Goal: Task Accomplishment & Management: Complete application form

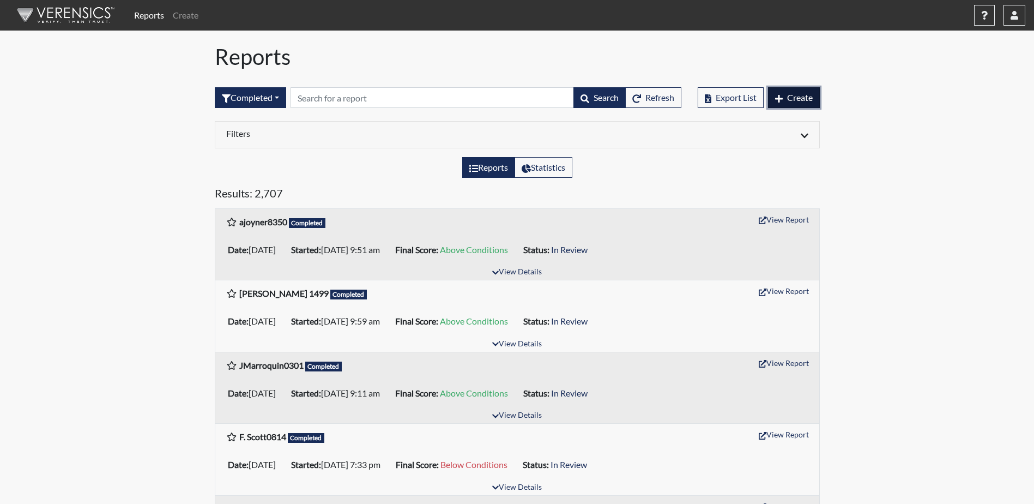
click at [807, 99] on span "Create" at bounding box center [800, 97] width 26 height 10
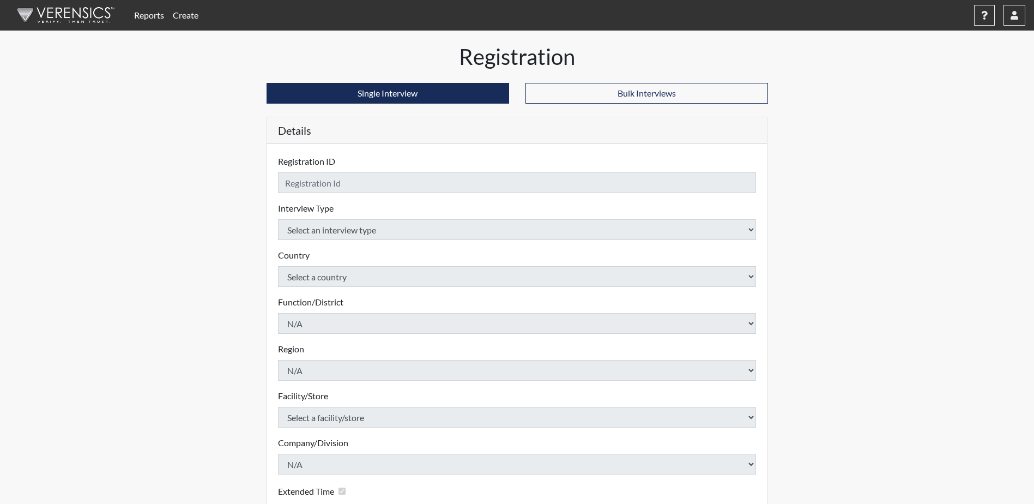
checkbox input "true"
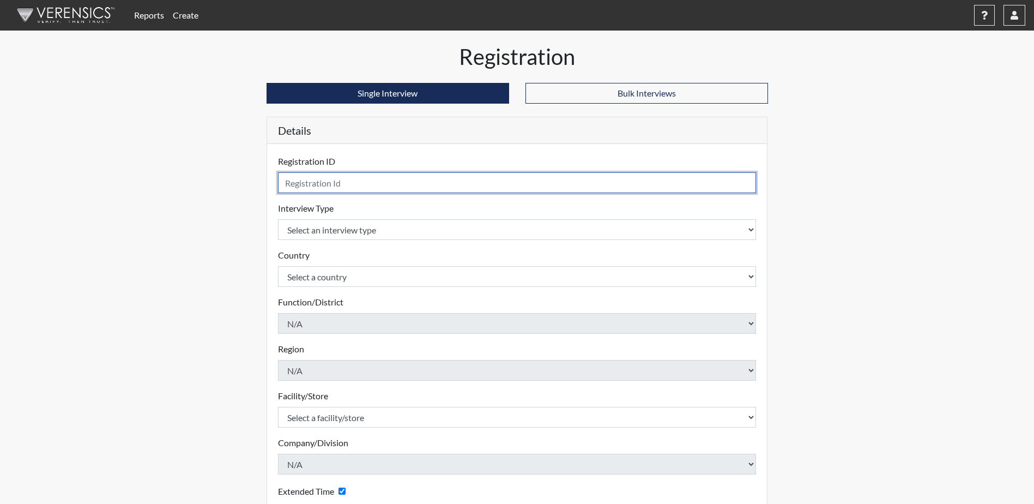
click at [414, 186] on input "text" at bounding box center [517, 182] width 479 height 21
type input "[PERSON_NAME] 4876"
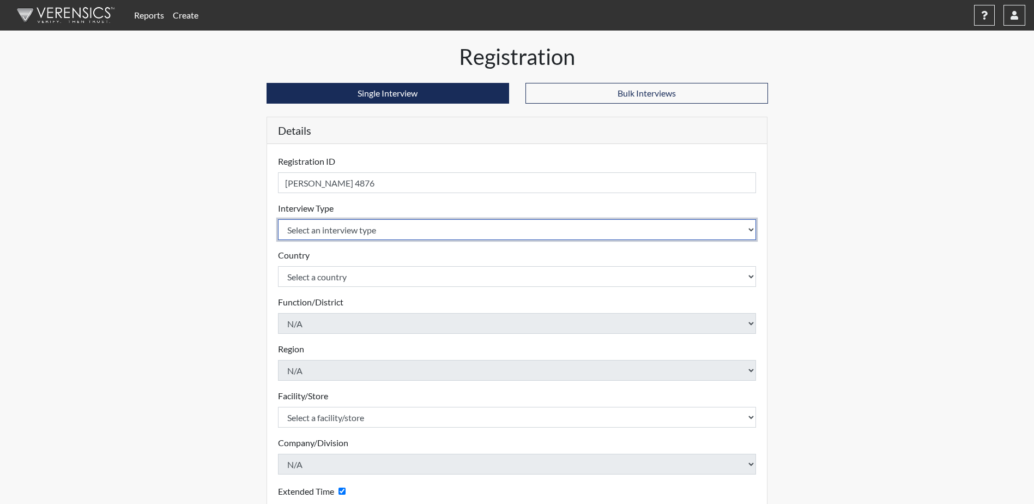
click at [415, 223] on select "Select an interview type Corrections Pre-Employment" at bounding box center [517, 229] width 479 height 21
select select "ff733e93-e1bf-11ea-9c9f-0eff0cf7eb8f"
click at [278, 219] on select "Select an interview type Corrections Pre-Employment" at bounding box center [517, 229] width 479 height 21
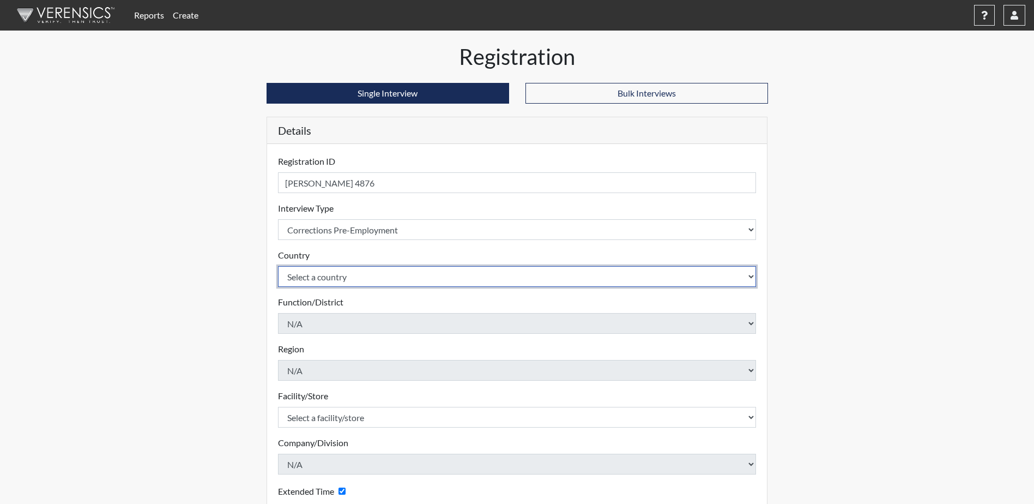
click at [407, 281] on select "Select a country [GEOGRAPHIC_DATA] [GEOGRAPHIC_DATA]" at bounding box center [517, 276] width 479 height 21
select select "united-states-of-[GEOGRAPHIC_DATA]"
click at [278, 266] on select "Select a country [GEOGRAPHIC_DATA] [GEOGRAPHIC_DATA]" at bounding box center [517, 276] width 479 height 21
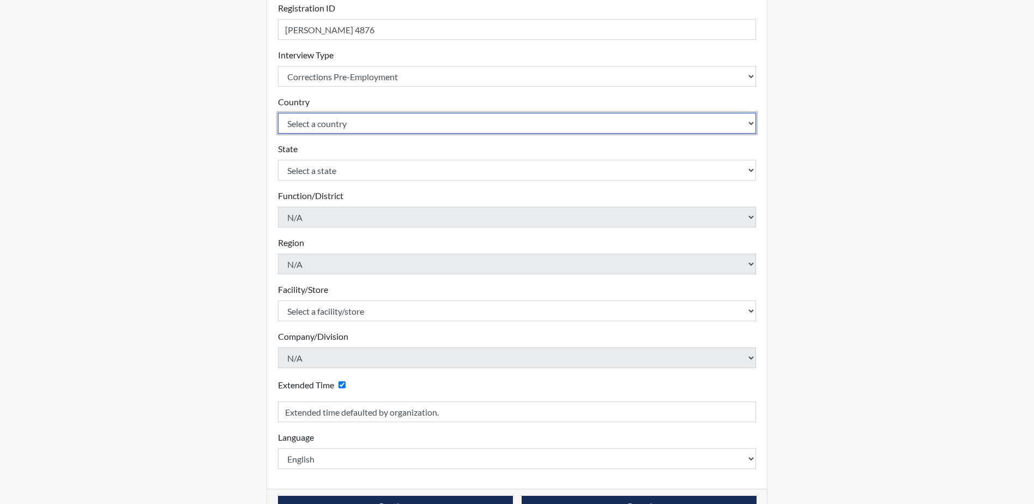
scroll to position [164, 0]
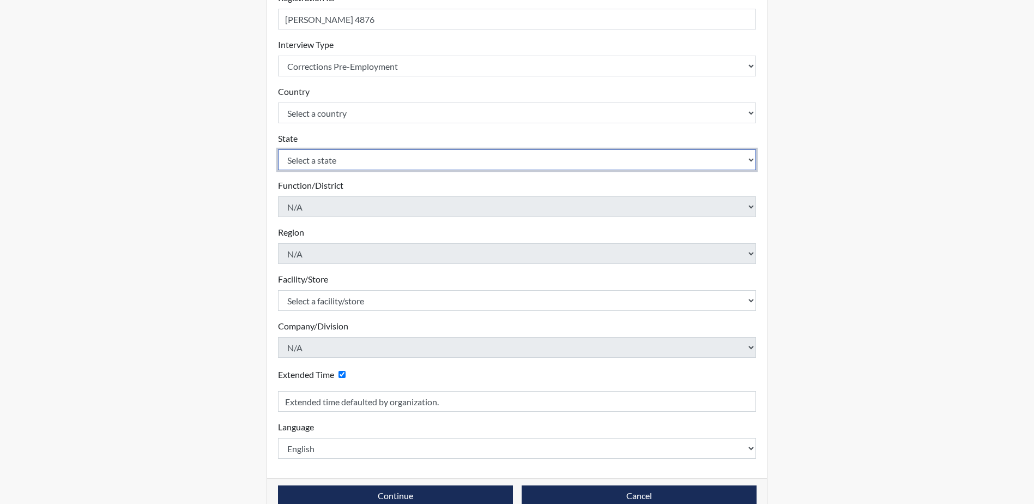
click at [360, 164] on select "Select a state [US_STATE] [US_STATE] [US_STATE] [US_STATE] [US_STATE] [US_STATE…" at bounding box center [517, 159] width 479 height 21
select select "SC"
click at [278, 149] on select "Select a state [US_STATE] [US_STATE] [US_STATE] [US_STATE] [US_STATE] [US_STATE…" at bounding box center [517, 159] width 479 height 21
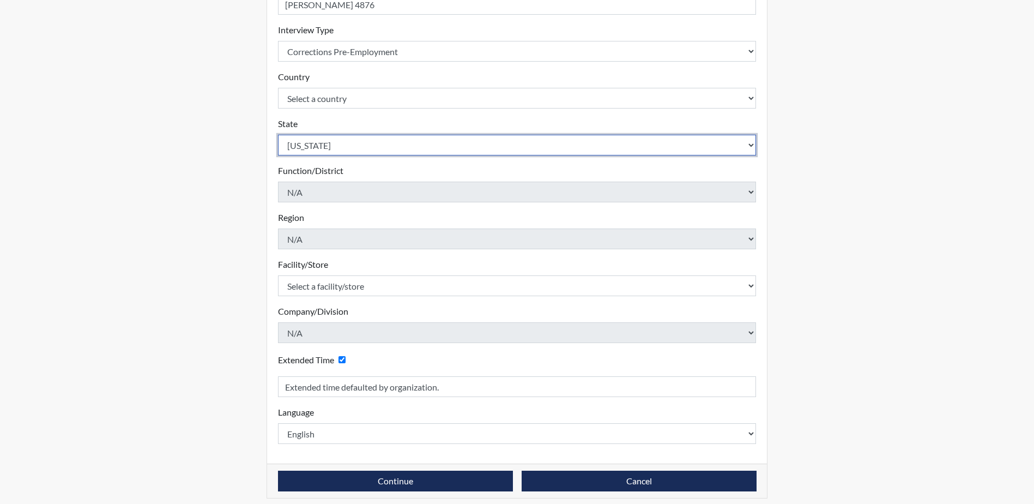
scroll to position [186, 0]
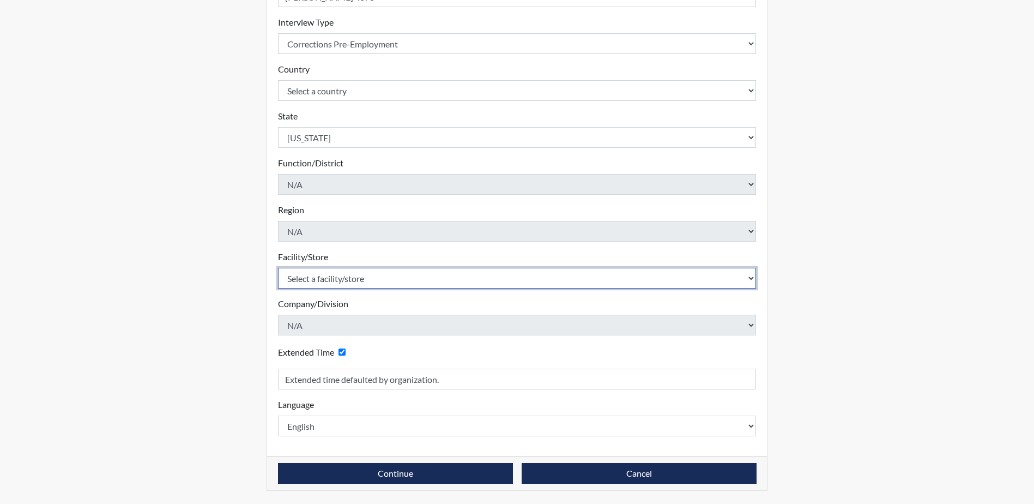
click at [397, 279] on select "Select a facility/store [GEOGRAPHIC_DATA] CI Broad River CI [PERSON_NAME] CI Di…" at bounding box center [517, 278] width 479 height 21
select select "0fbf9ed8-e25b-4d33-946b-a823e2cde76c"
click at [278, 268] on select "Select a facility/store [GEOGRAPHIC_DATA] CI Broad River CI [PERSON_NAME] CI Di…" at bounding box center [517, 278] width 479 height 21
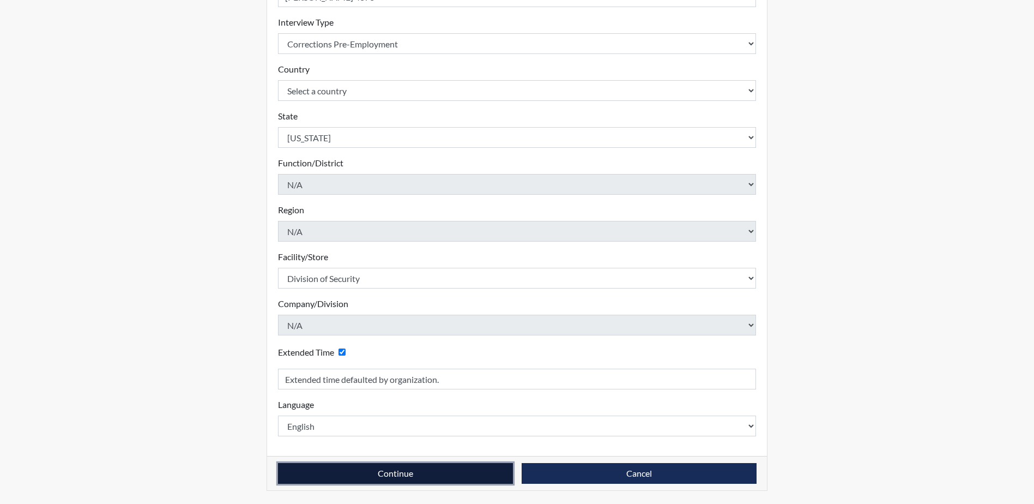
click at [448, 473] on button "Continue" at bounding box center [395, 473] width 235 height 21
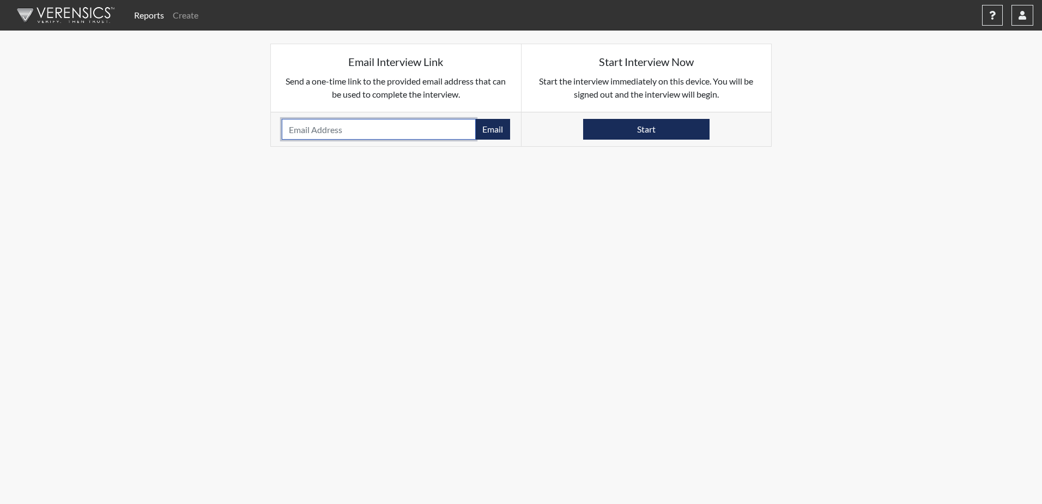
click at [407, 126] on input "email" at bounding box center [379, 129] width 194 height 21
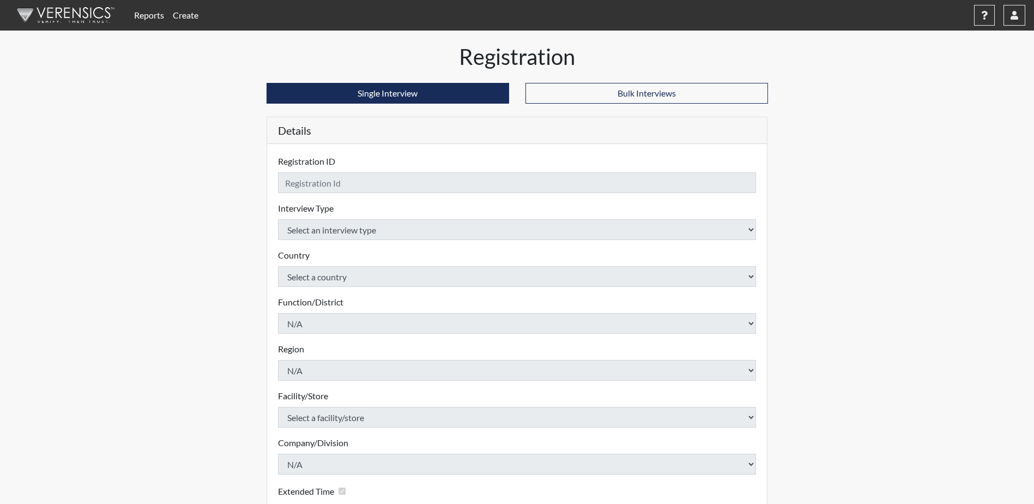
checkbox input "true"
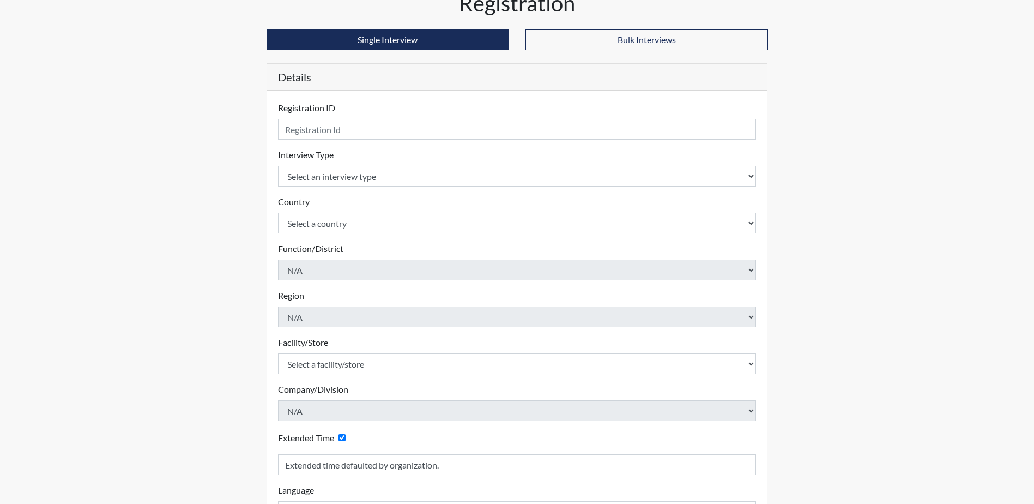
scroll to position [139, 0]
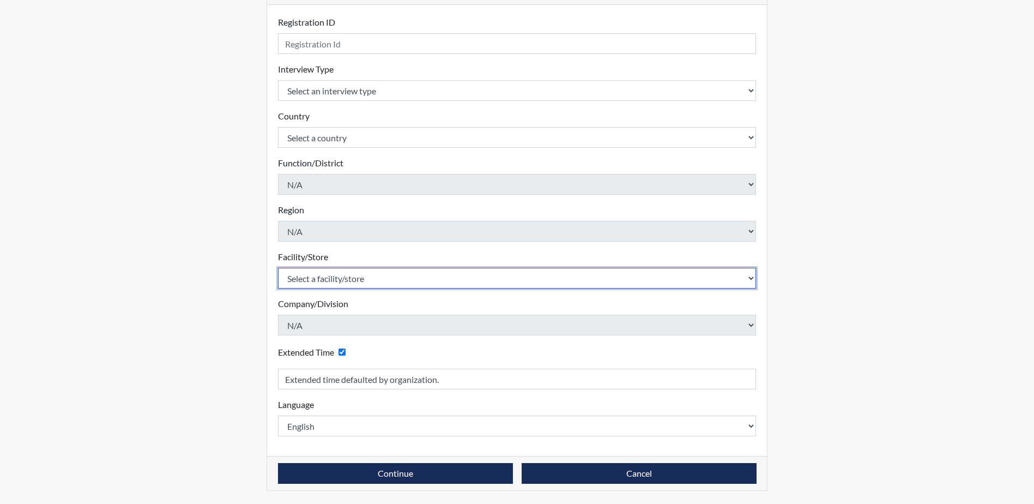
click at [373, 282] on select "Select a facility/store [GEOGRAPHIC_DATA] CI Broad River CI [PERSON_NAME] CI Di…" at bounding box center [517, 278] width 479 height 21
select select "d8fafbfe-3542-4e25-ab93-af3ea1b41fa7"
click at [278, 268] on select "Select a facility/store [GEOGRAPHIC_DATA] CI Broad River CI [PERSON_NAME] CI Di…" at bounding box center [517, 278] width 479 height 21
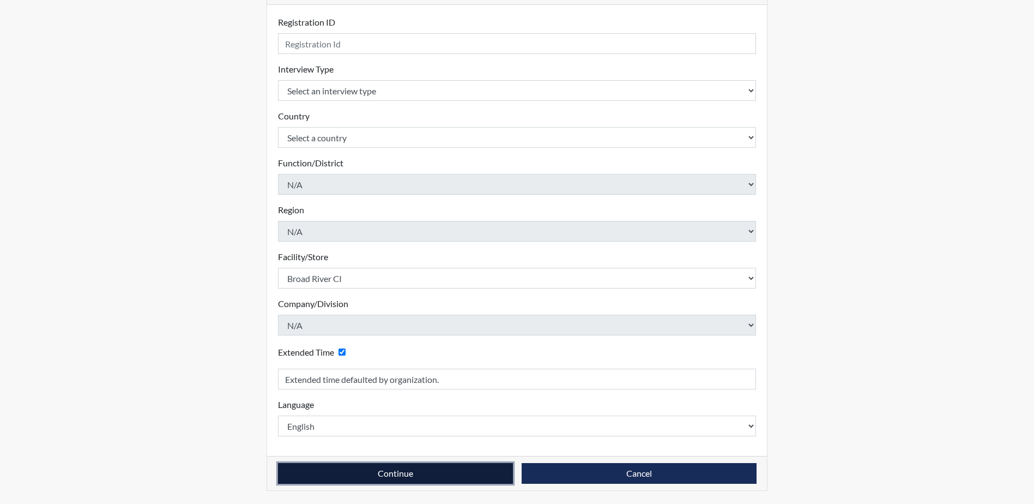
click at [396, 473] on button "Continue" at bounding box center [395, 473] width 235 height 21
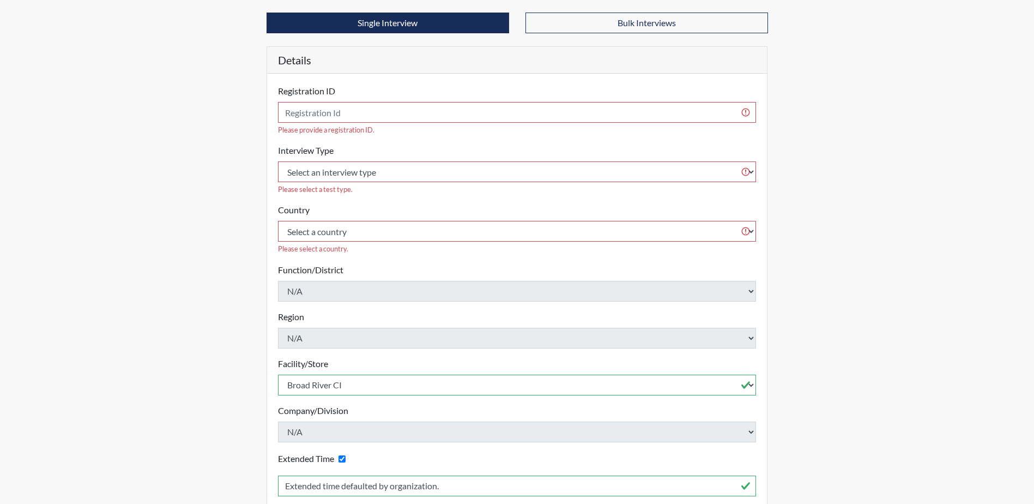
scroll to position [0, 0]
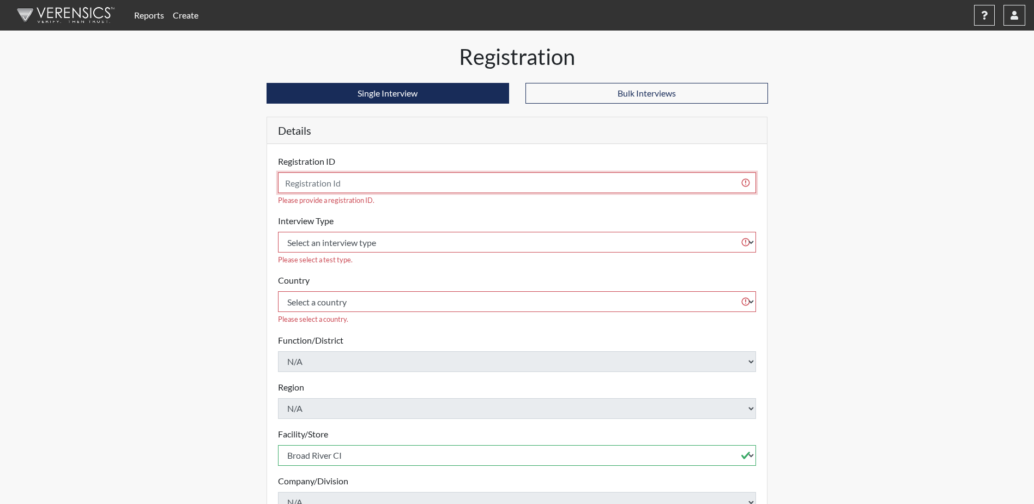
click at [334, 181] on input "text" at bounding box center [517, 182] width 479 height 21
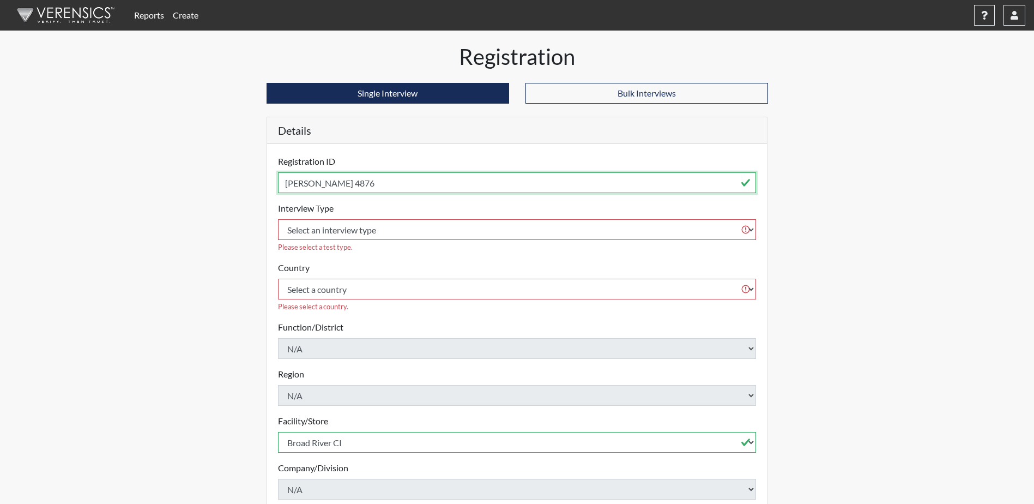
type input "[PERSON_NAME] 4876"
click at [382, 236] on body "Reports Create Help Center × Verensics Best Practices How to successfully use t…" at bounding box center [517, 252] width 1034 height 504
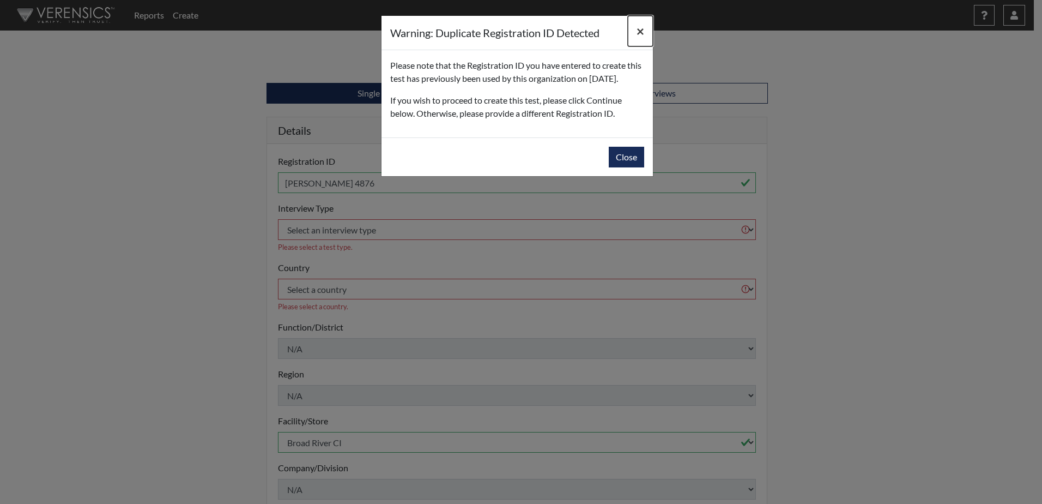
click at [640, 35] on span "×" at bounding box center [641, 31] width 8 height 16
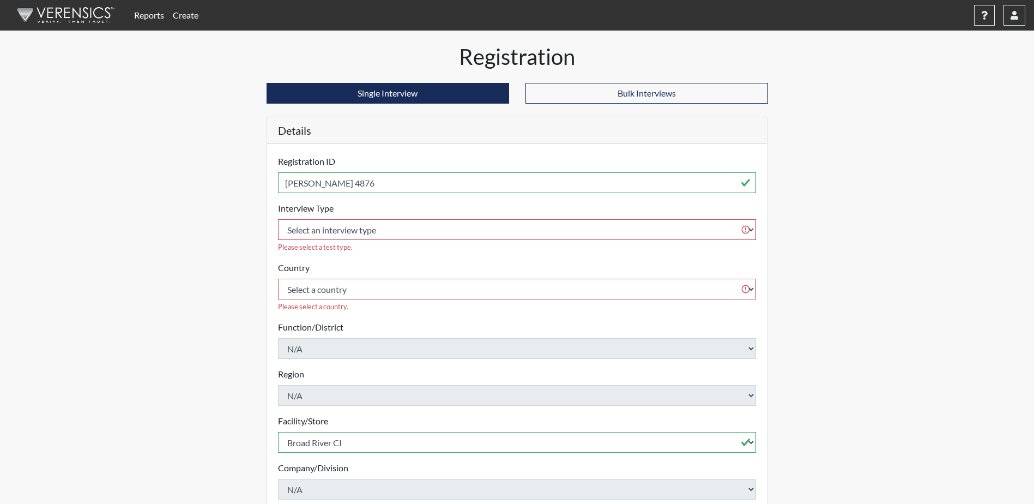
click at [157, 16] on link "Reports" at bounding box center [149, 15] width 39 height 22
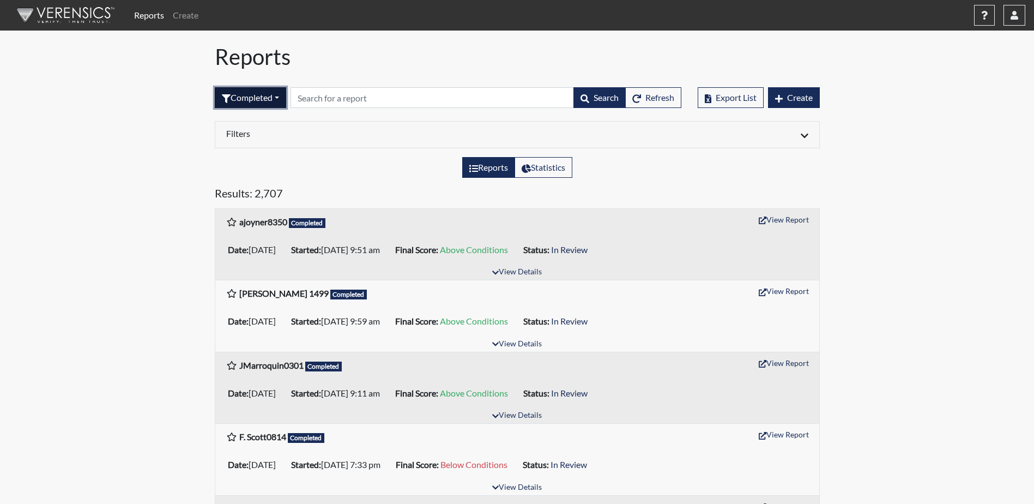
click at [256, 99] on button "Completed" at bounding box center [250, 97] width 71 height 21
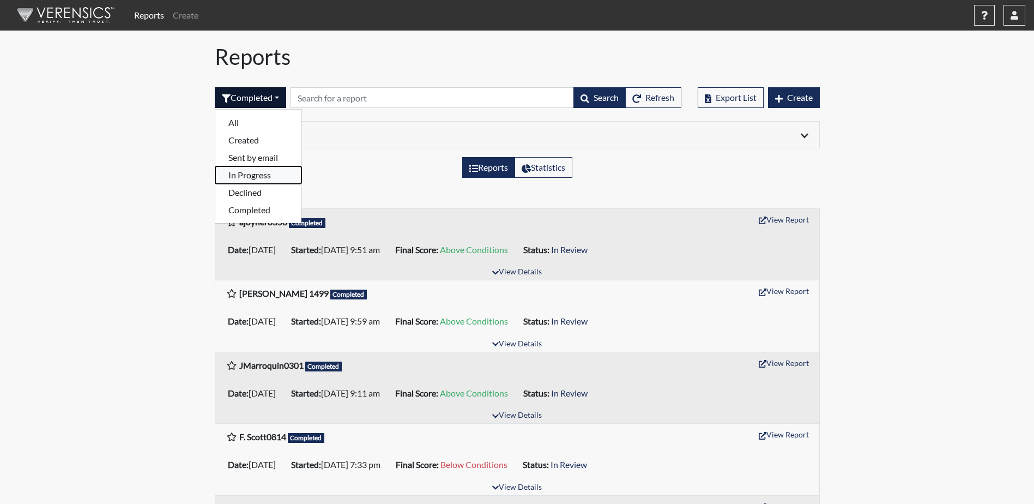
click at [249, 174] on button "In Progress" at bounding box center [258, 174] width 86 height 17
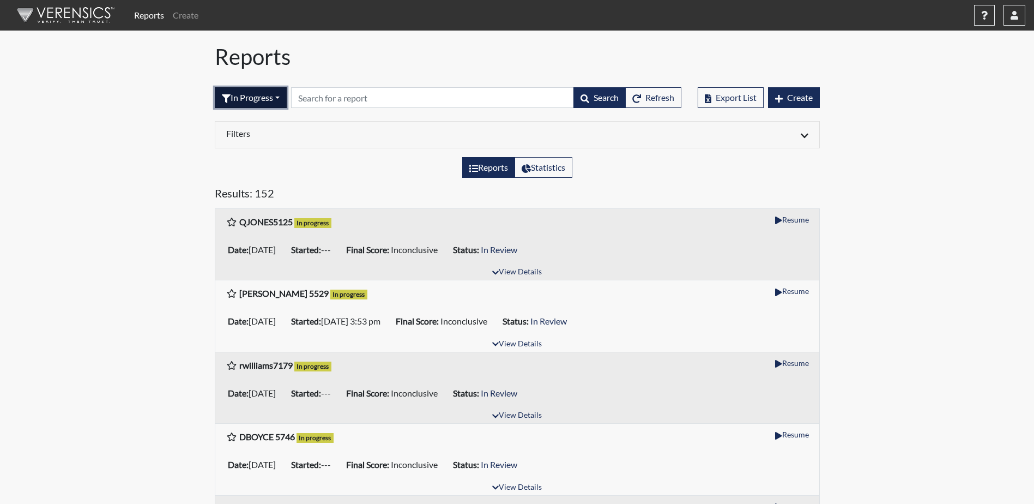
click at [247, 96] on button "In Progress" at bounding box center [251, 97] width 72 height 21
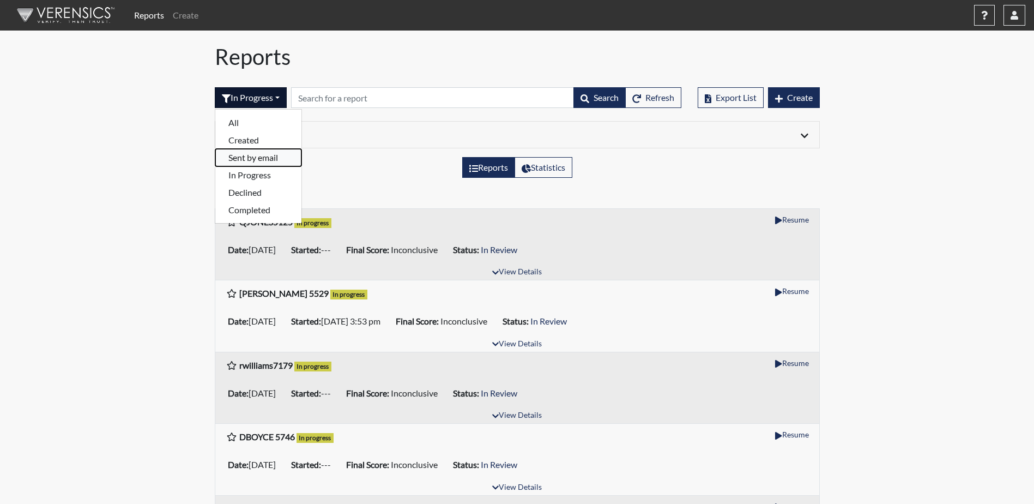
click at [254, 162] on button "Sent by email" at bounding box center [258, 157] width 86 height 17
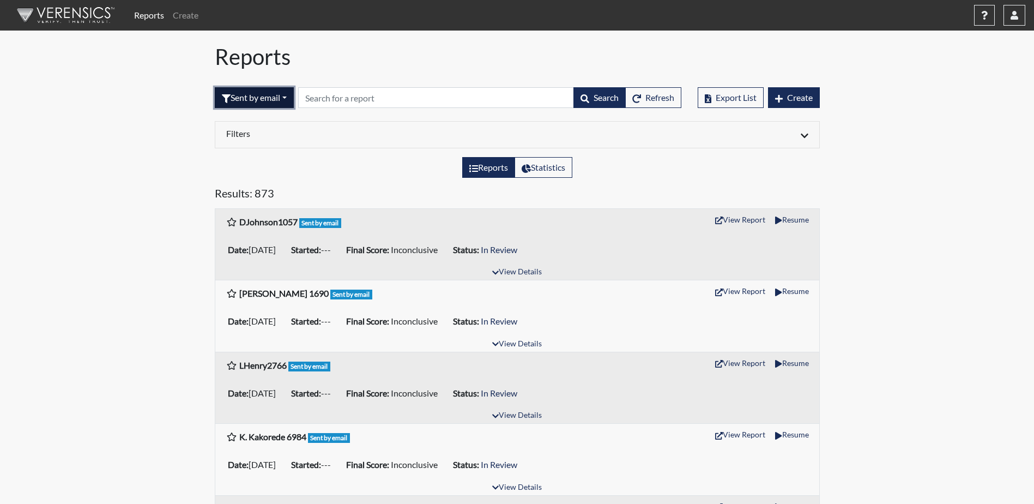
click at [275, 95] on button "Sent by email" at bounding box center [254, 97] width 79 height 21
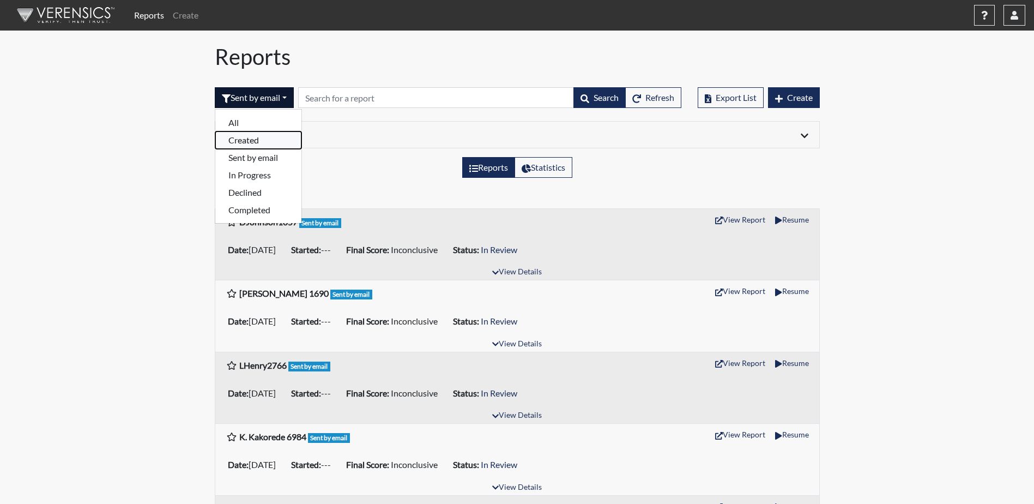
click at [265, 135] on button "Created" at bounding box center [258, 139] width 86 height 17
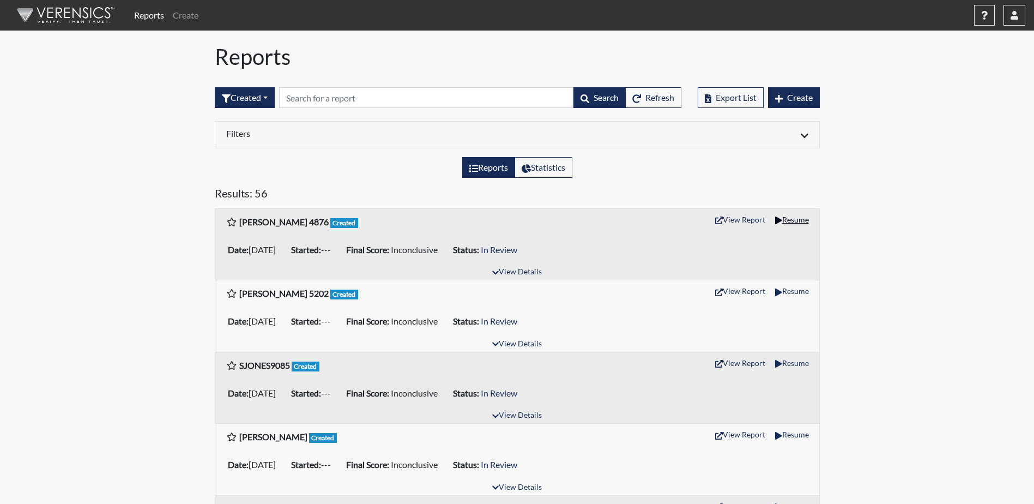
click at [790, 222] on button "Resume" at bounding box center [791, 219] width 43 height 17
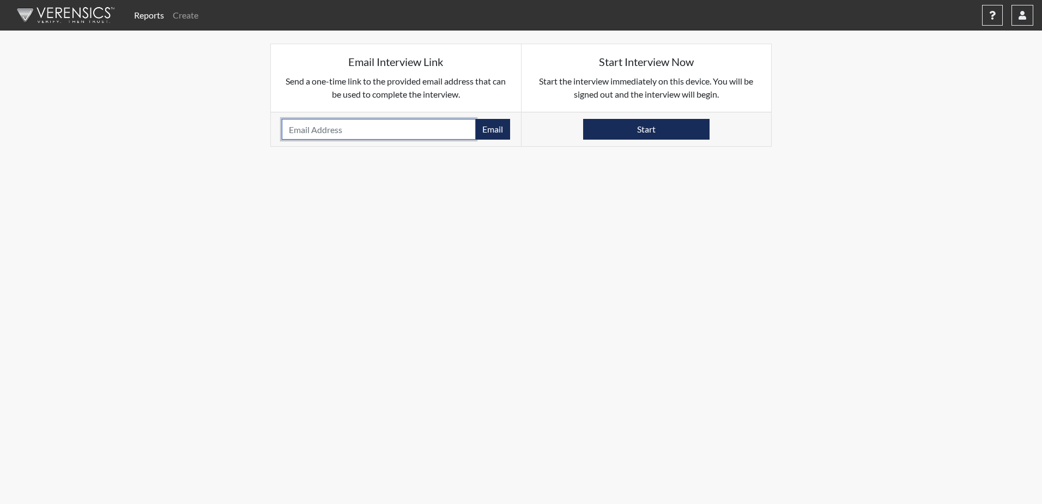
click at [395, 134] on input "email" at bounding box center [379, 129] width 194 height 21
type input "[EMAIL_ADDRESS][DOMAIN_NAME]"
click at [489, 137] on button "Email" at bounding box center [492, 129] width 35 height 21
